Goal: Navigation & Orientation: Locate item on page

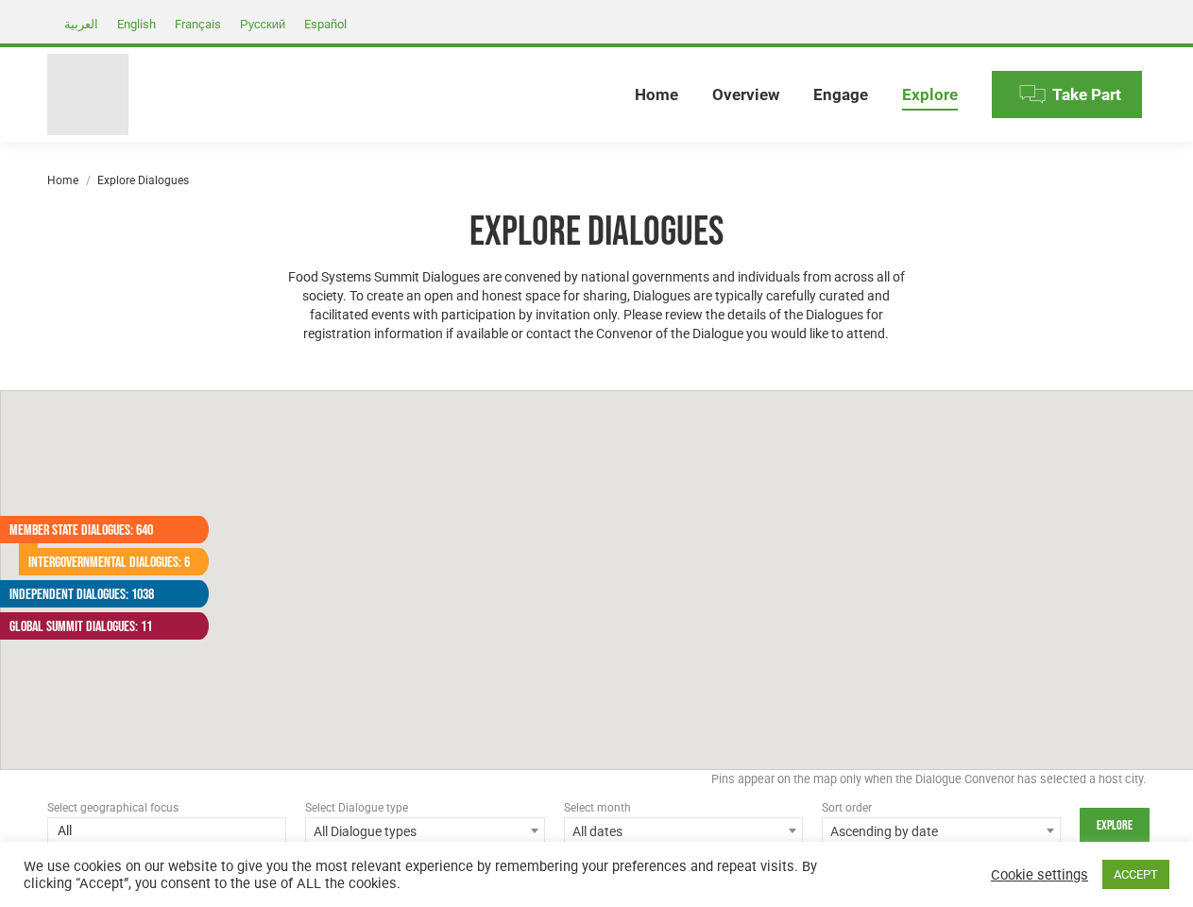
select select
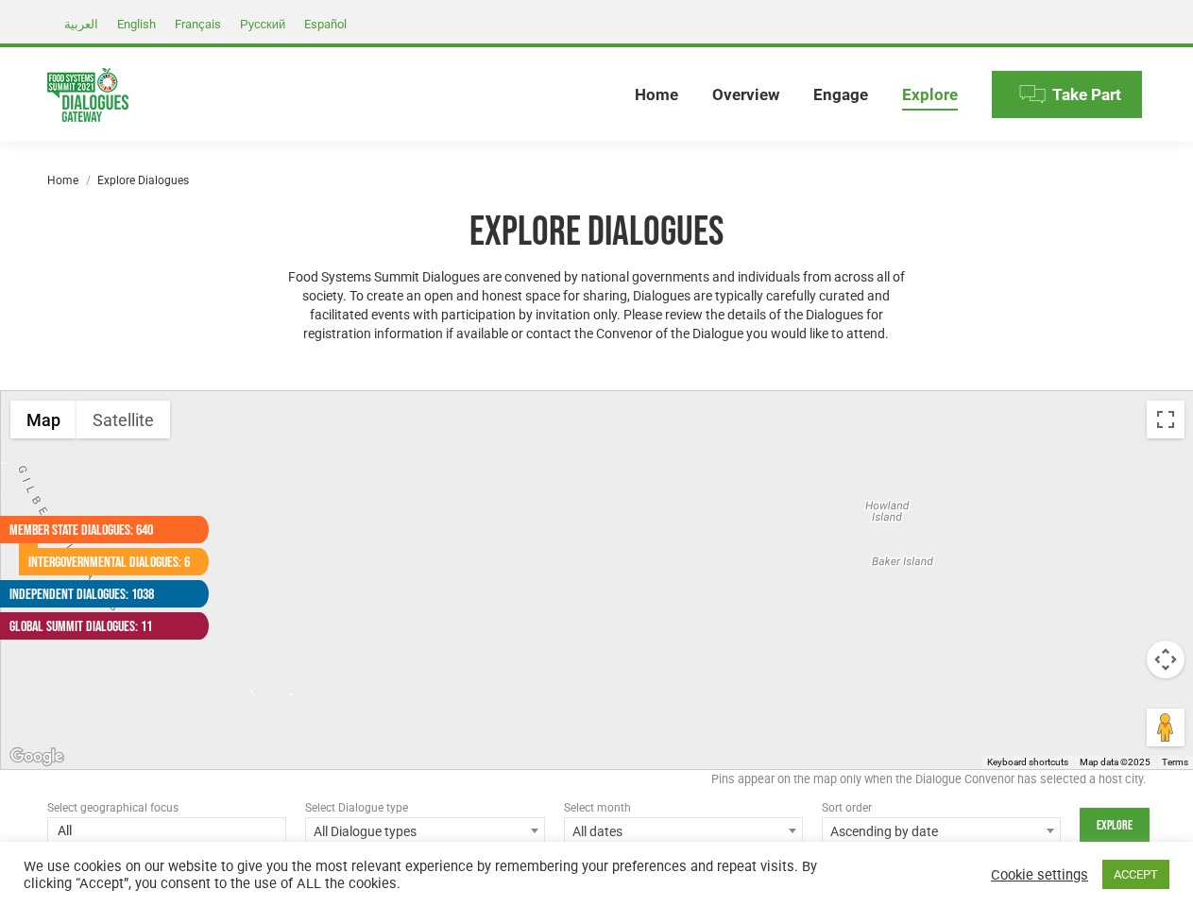
click at [596, 453] on div at bounding box center [597, 580] width 1193 height 378
click at [597, 580] on div at bounding box center [597, 580] width 1193 height 378
click at [43, 419] on button "Map" at bounding box center [43, 419] width 66 height 38
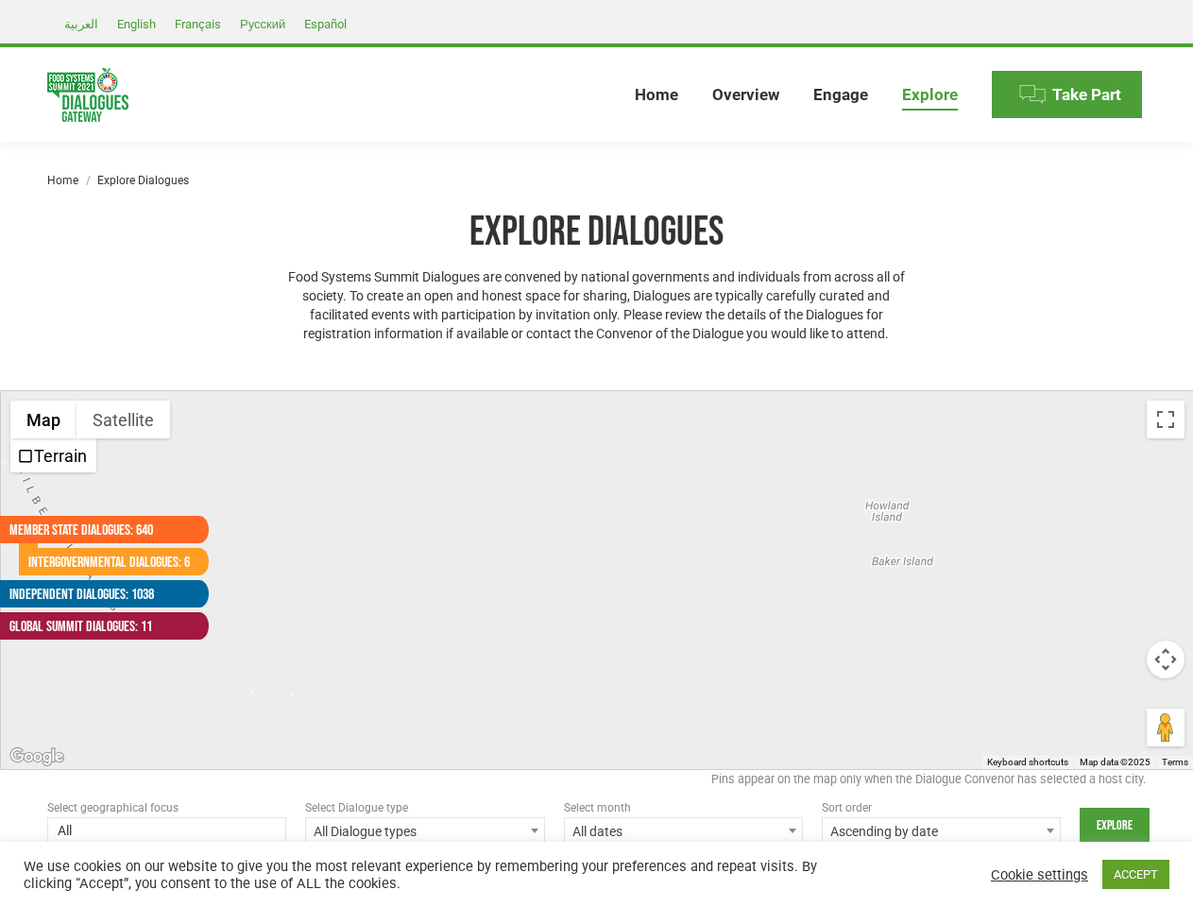
click at [43, 419] on button "Map" at bounding box center [43, 419] width 66 height 38
click at [123, 419] on button "Satellite" at bounding box center [122, 419] width 93 height 38
click at [123, 419] on button "Satellite" at bounding box center [124, 419] width 96 height 38
click at [1165, 419] on button "Toggle fullscreen view" at bounding box center [1165, 419] width 38 height 38
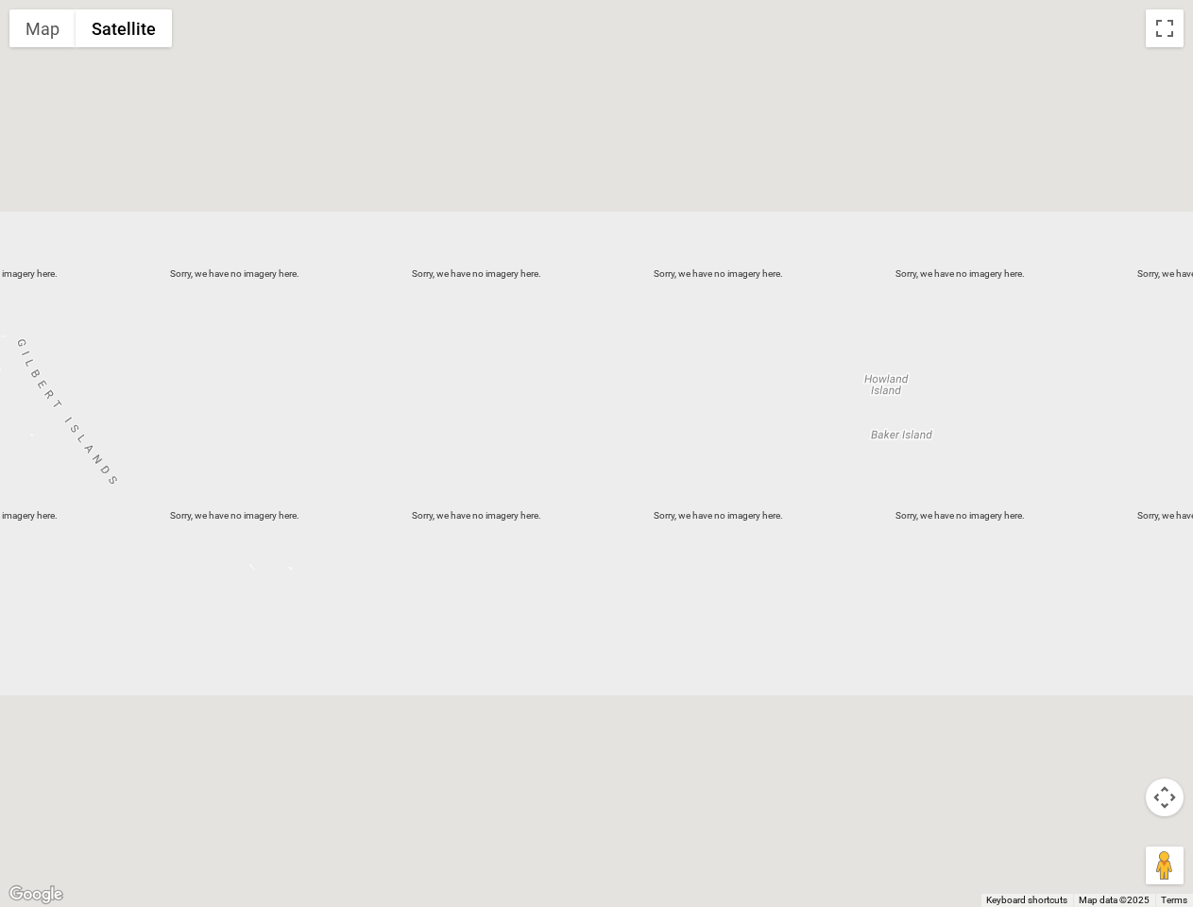
click at [1165, 659] on div at bounding box center [596, 453] width 1193 height 907
